Goal: Navigation & Orientation: Go to known website

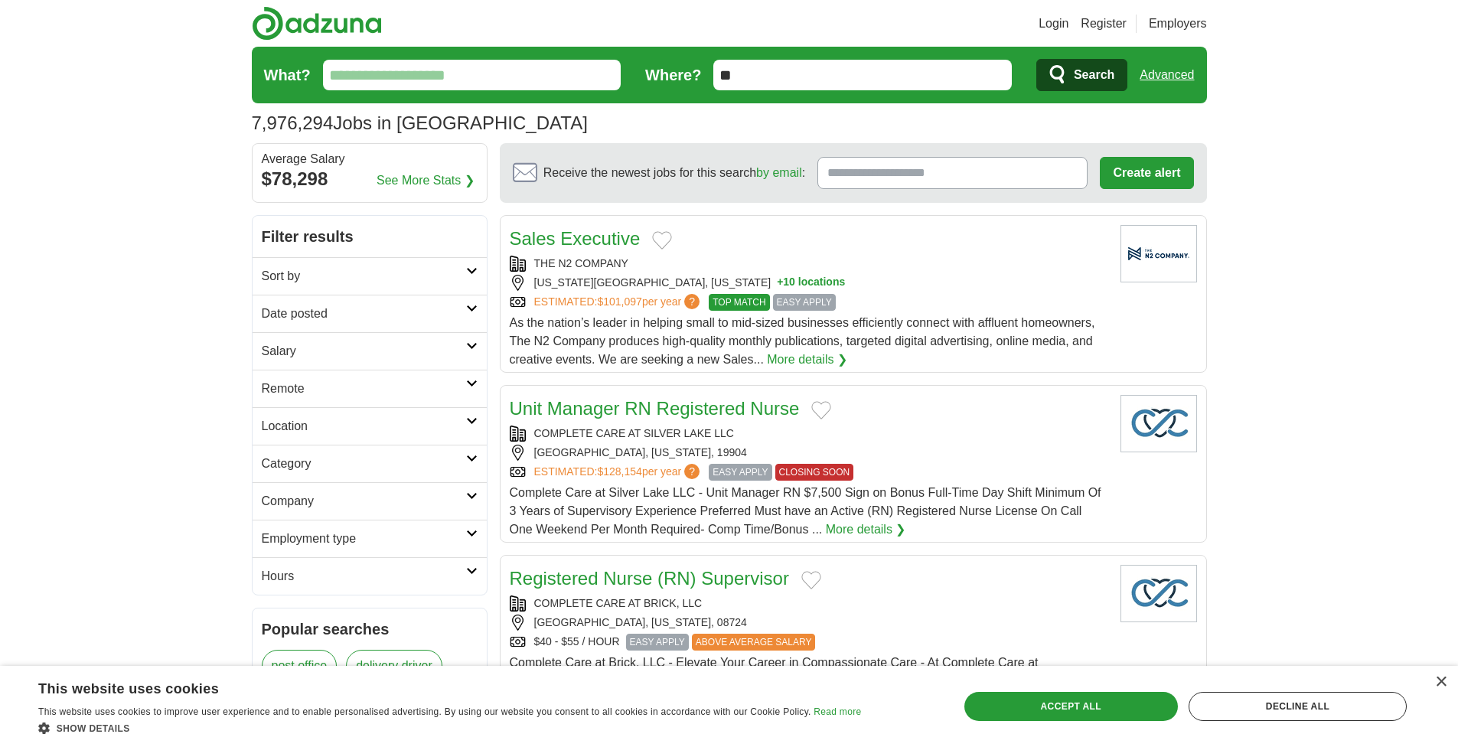
click at [983, 12] on header "Login Register Employers 7,976,294 Jobs in [GEOGRAPHIC_DATA] [GEOGRAPHIC_DATA] …" at bounding box center [729, 71] width 955 height 143
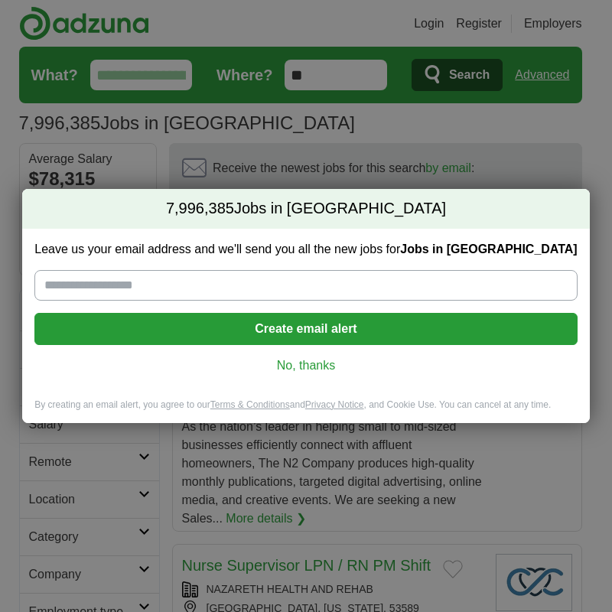
click at [312, 369] on link "No, thanks" at bounding box center [306, 365] width 518 height 17
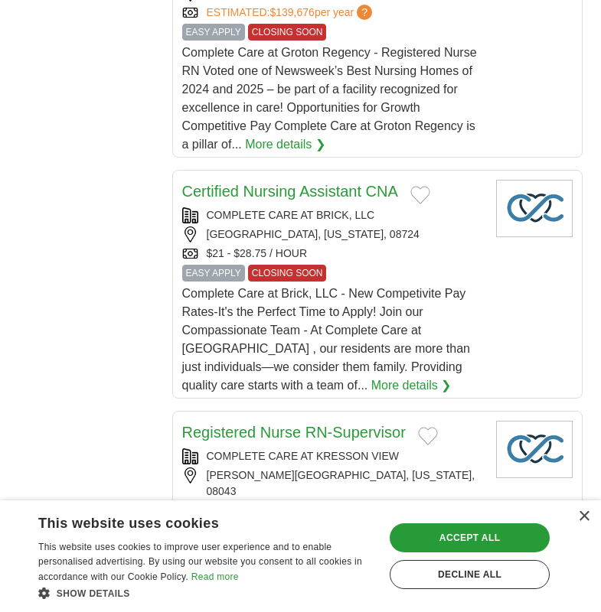
scroll to position [1225, 0]
